Goal: Transaction & Acquisition: Download file/media

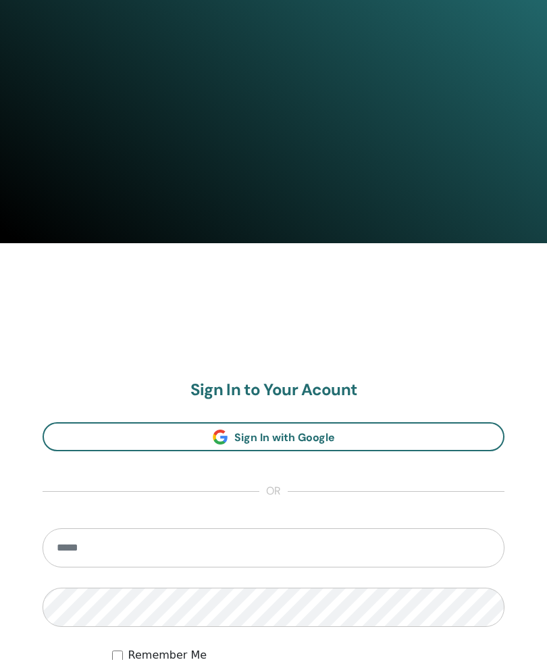
scroll to position [461, 0]
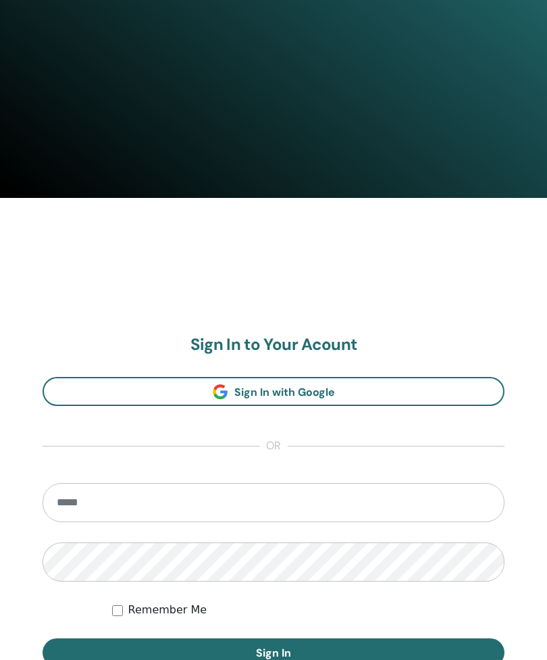
click at [388, 505] on input "email" at bounding box center [274, 502] width 462 height 39
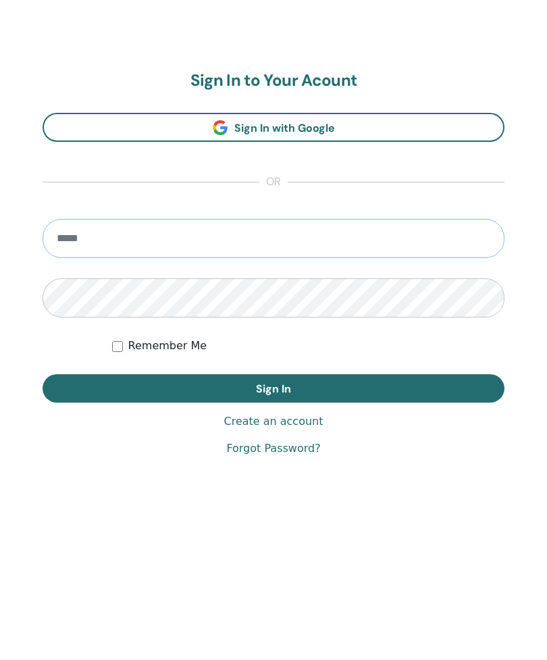
type input "**********"
click at [274, 520] on button "Sign In" at bounding box center [274, 534] width 462 height 28
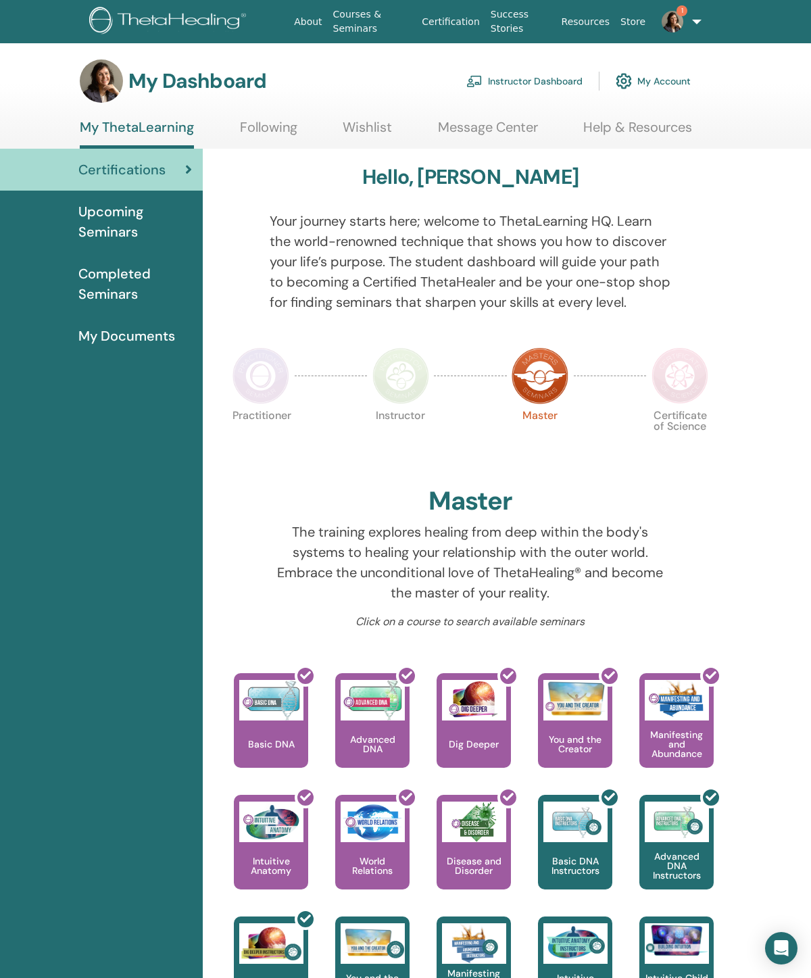
click at [136, 291] on span "Completed Seminars" at bounding box center [135, 284] width 114 height 41
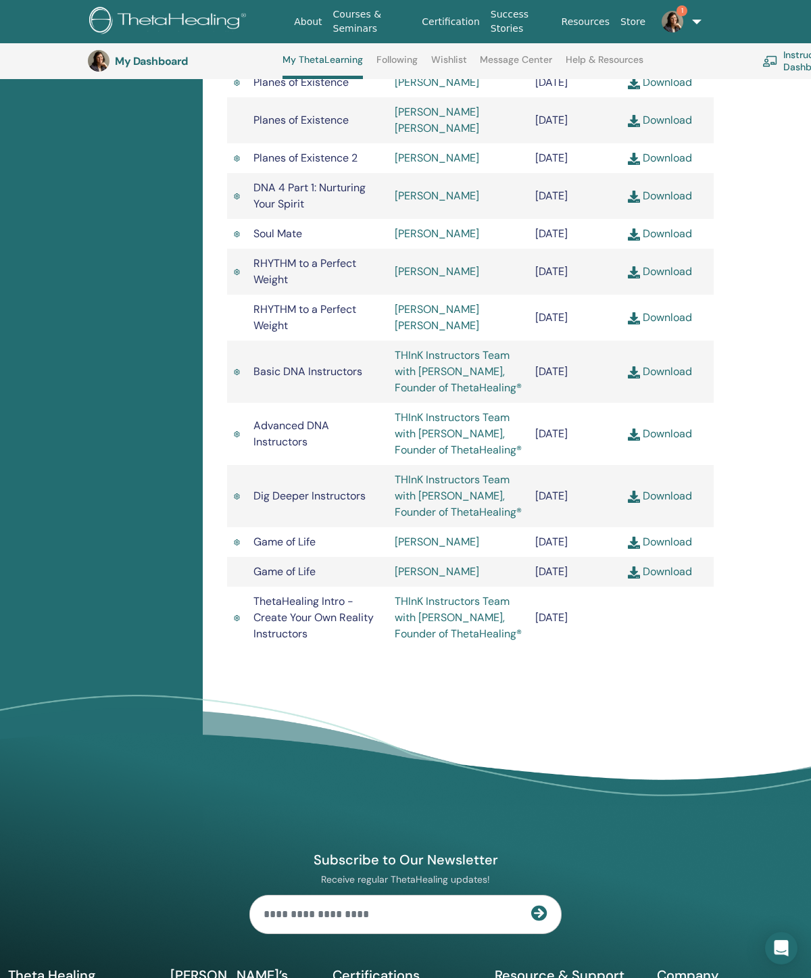
scroll to position [1087, 0]
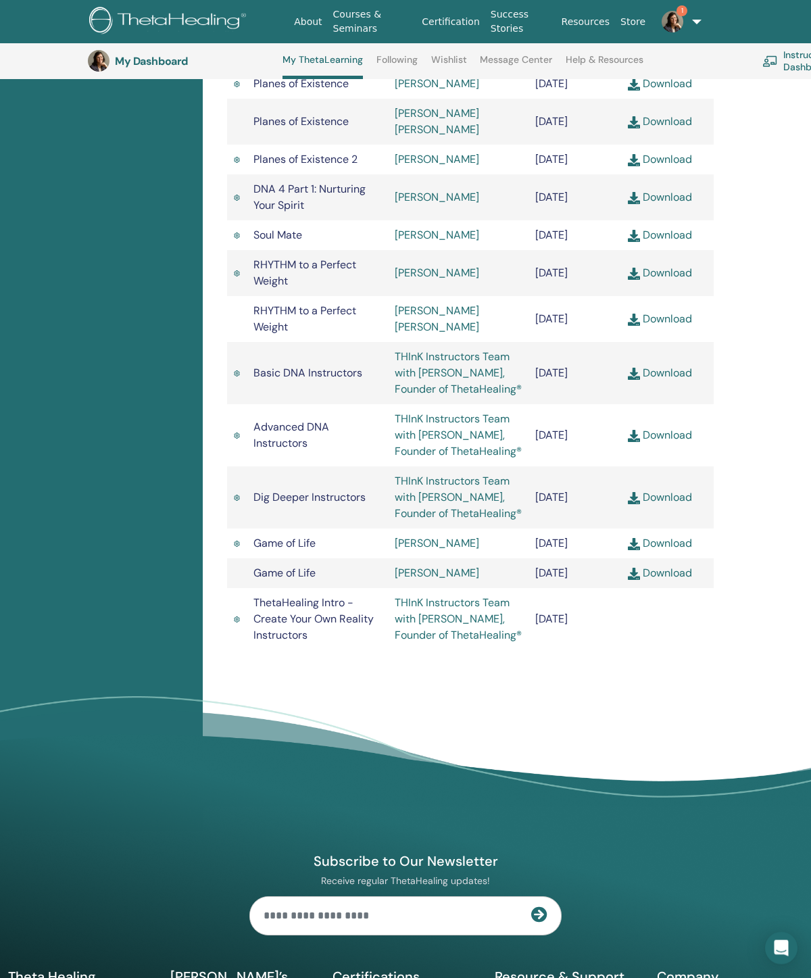
click at [638, 166] on img at bounding box center [634, 160] width 12 height 12
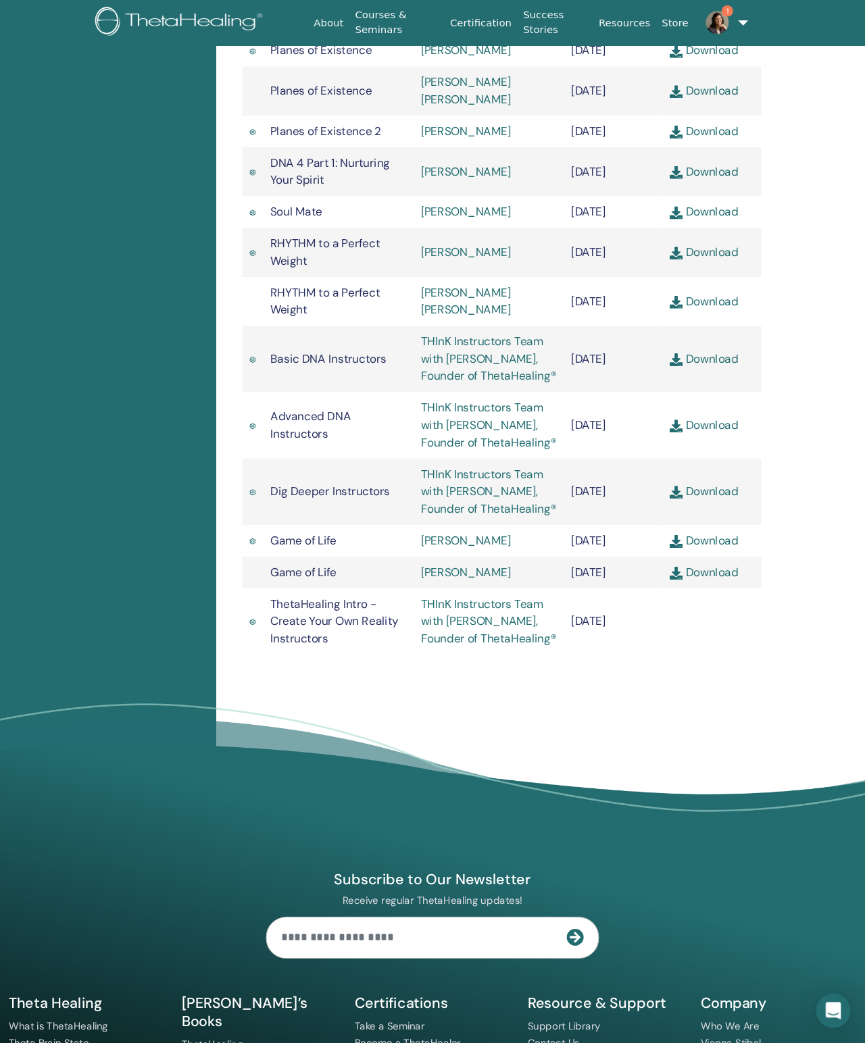
scroll to position [957, 0]
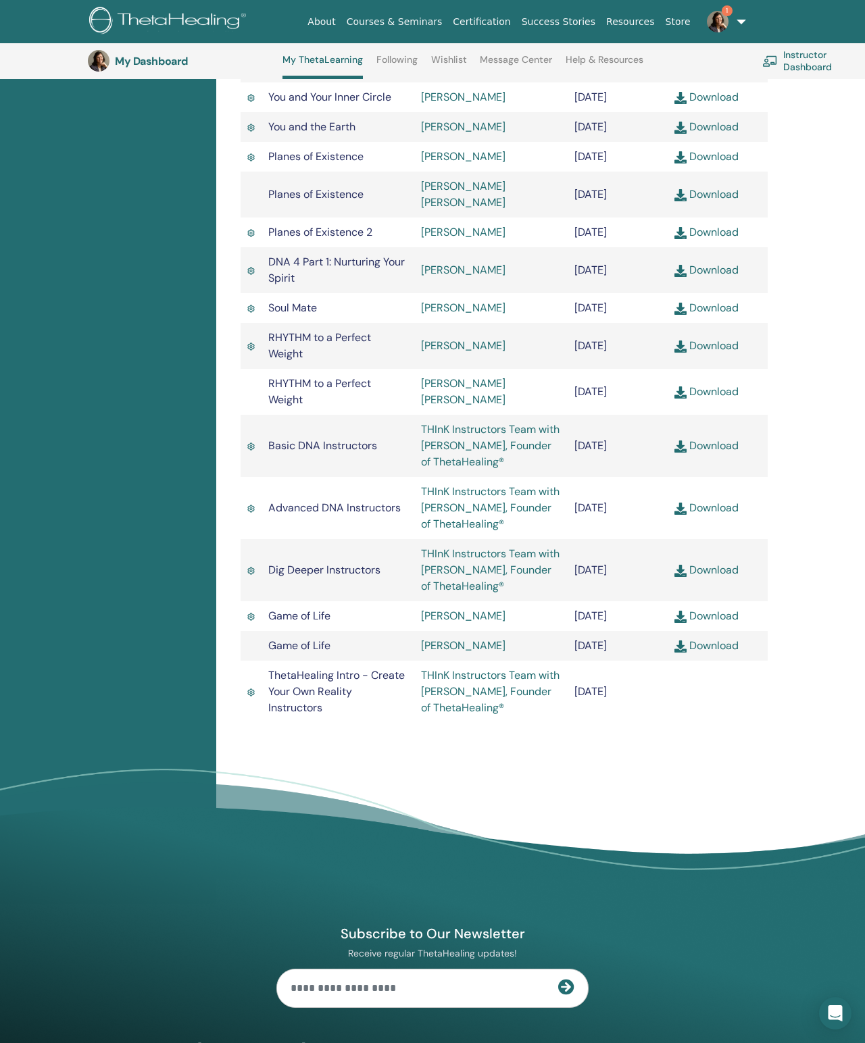
click at [715, 277] on link "Download" at bounding box center [706, 270] width 64 height 14
click at [716, 577] on link "Download" at bounding box center [706, 570] width 64 height 14
click at [721, 277] on link "Download" at bounding box center [706, 270] width 64 height 14
click at [719, 239] on link "Download" at bounding box center [706, 232] width 64 height 14
